Goal: Task Accomplishment & Management: Manage account settings

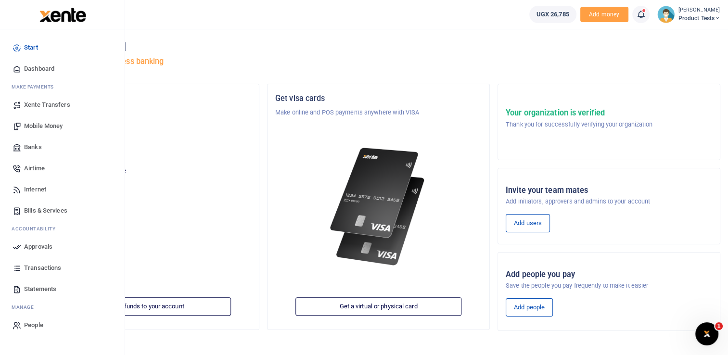
click at [50, 211] on span "Bills & Services" at bounding box center [45, 211] width 43 height 10
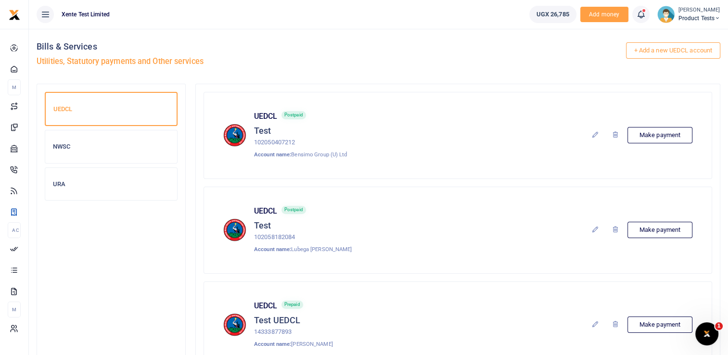
click at [280, 145] on p "102050407212" at bounding box center [300, 143] width 93 height 10
copy p "102050407212"
click at [668, 47] on link "+ Add a new UEDCL account" at bounding box center [673, 50] width 95 height 16
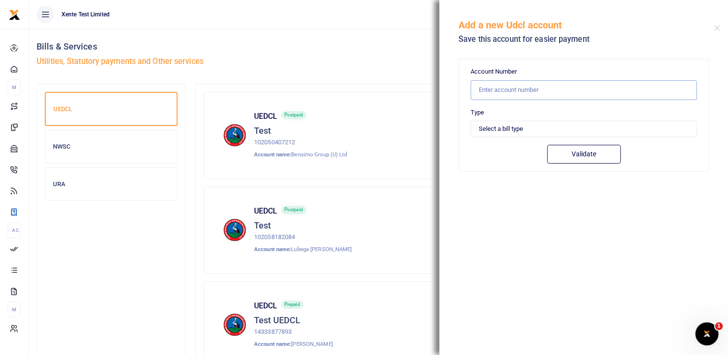
click at [501, 88] on input "text" at bounding box center [583, 90] width 226 height 20
paste input "102050407212"
type input "102050407212"
click at [505, 125] on select "Select a bill type Prepaid Postpaid" at bounding box center [583, 129] width 226 height 16
select select "POSTPAID"
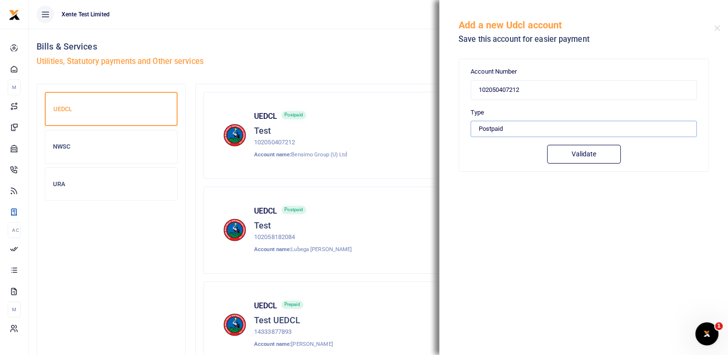
click at [470, 121] on select "Select a bill type Prepaid Postpaid" at bounding box center [583, 129] width 226 height 16
click at [567, 151] on button "Validate" at bounding box center [584, 154] width 74 height 19
type input "102050407212"
type input "BENSIMO GROUP (U) LTD"
type input "POSTPAID"
